Goal: Find specific page/section: Find specific page/section

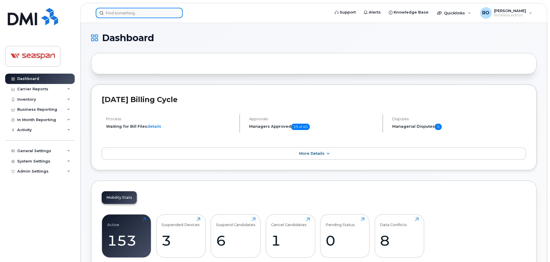
click at [154, 14] on input at bounding box center [139, 13] width 87 height 10
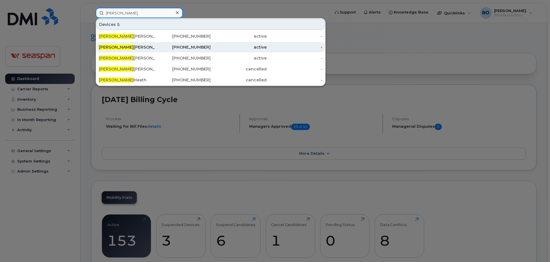
type input "alex"
click at [128, 47] on div "Alex Lobanov" at bounding box center [127, 47] width 56 height 6
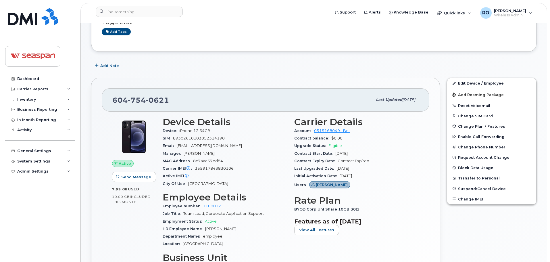
scroll to position [57, 0]
drag, startPoint x: 345, startPoint y: 139, endPoint x: 292, endPoint y: 140, distance: 52.9
click at [292, 140] on div "Carrier Details Account 0515168049 - Bell Contract balance $0.00 Upgrade Status…" at bounding box center [357, 209] width 132 height 192
click at [227, 45] on div "Tags List Add tags" at bounding box center [313, 23] width 445 height 55
